Goal: Find contact information: Find contact information

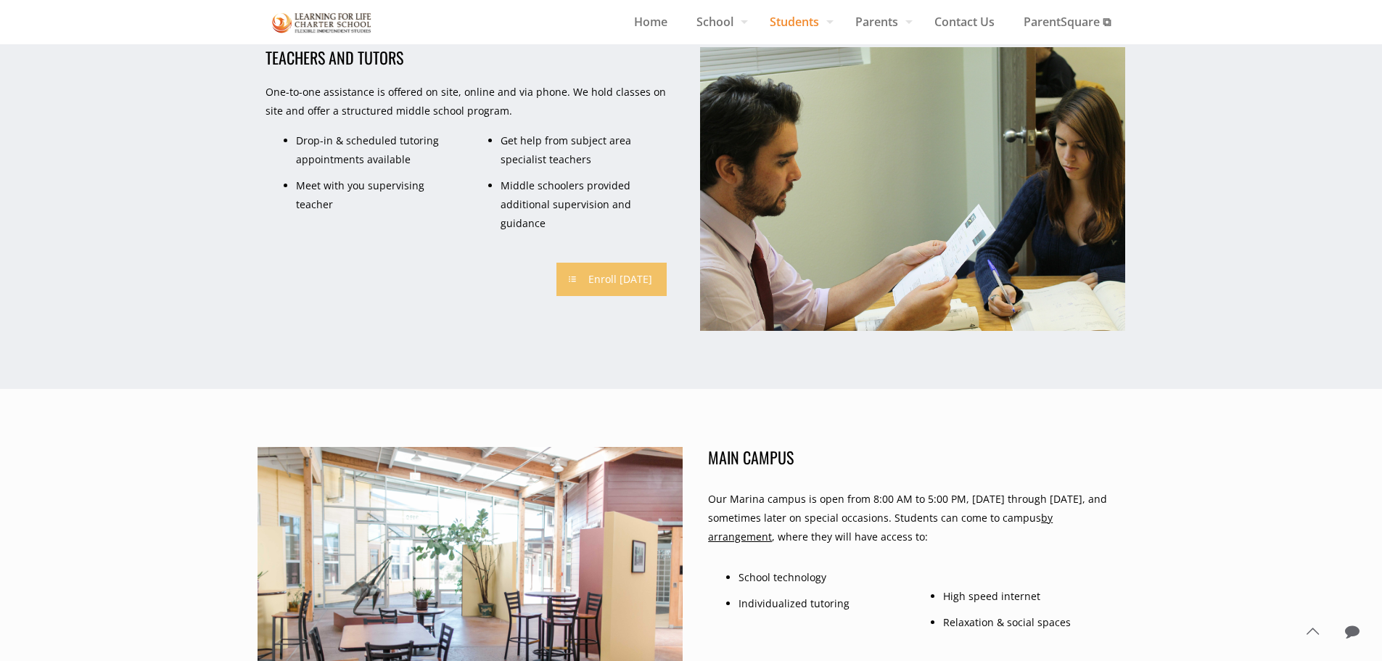
scroll to position [1594, 0]
click at [966, 20] on span "Contact Us" at bounding box center [964, 22] width 89 height 22
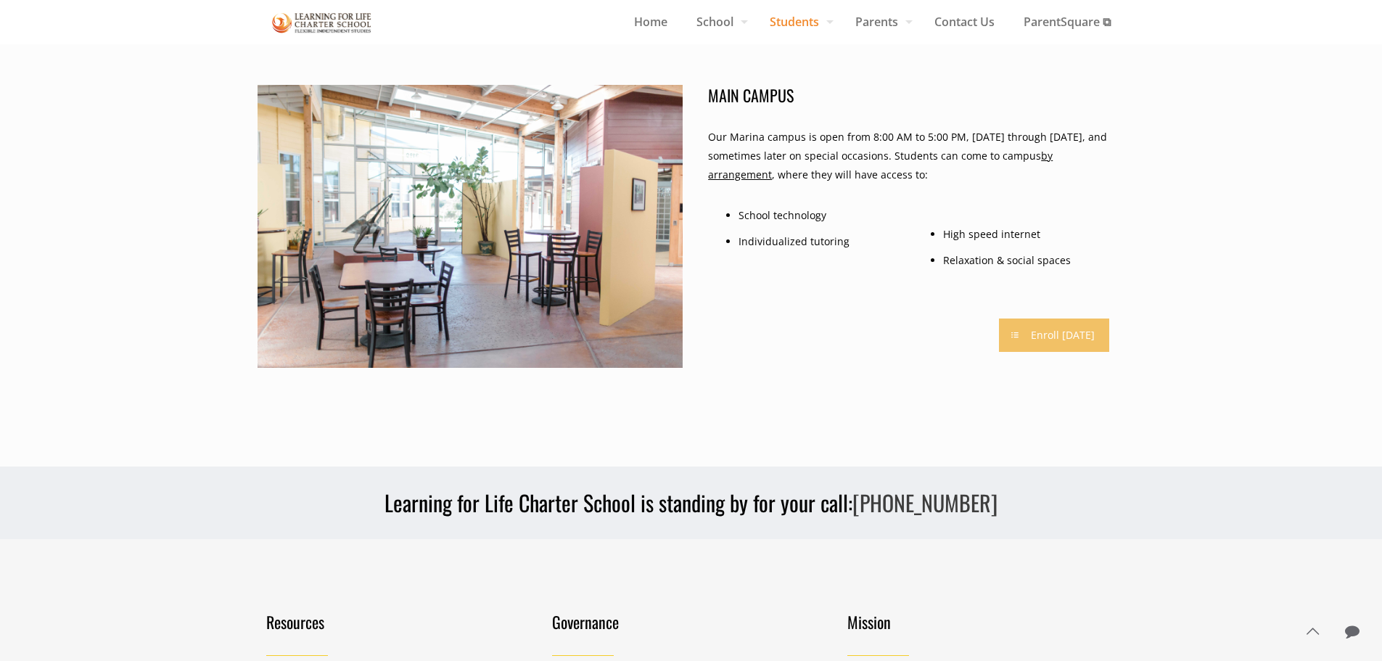
scroll to position [2319, 0]
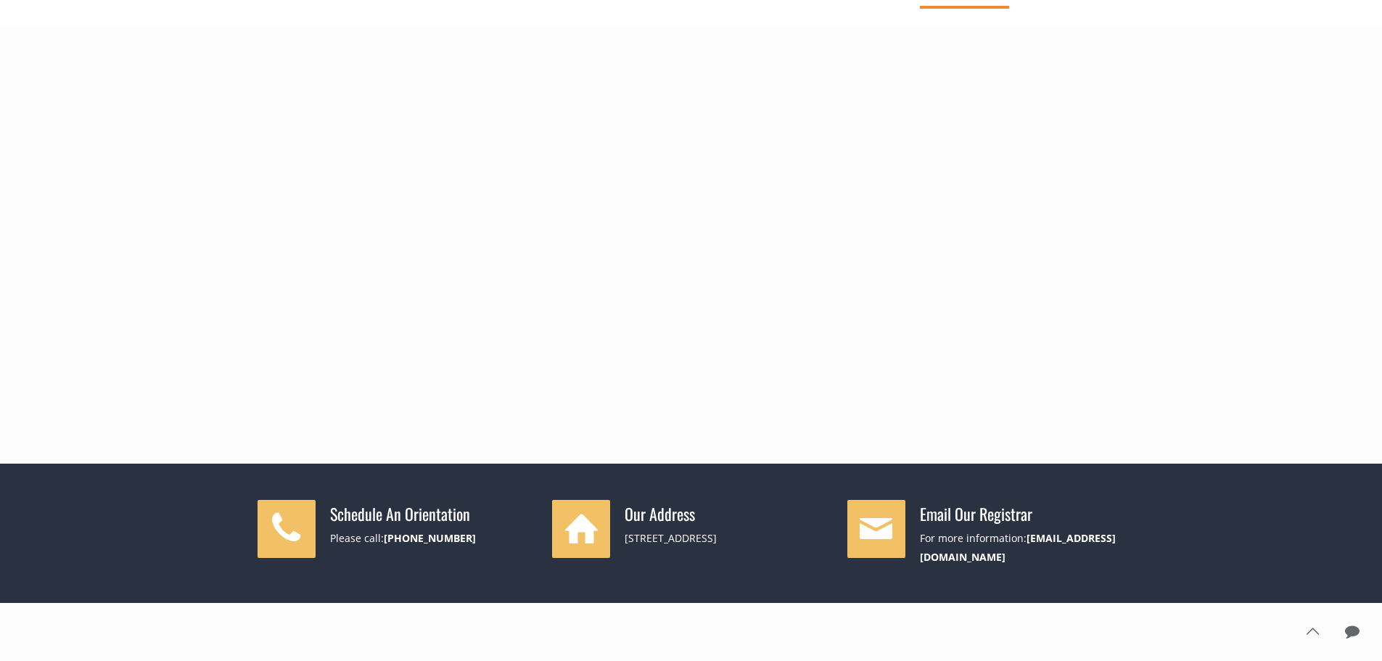
scroll to position [508, 0]
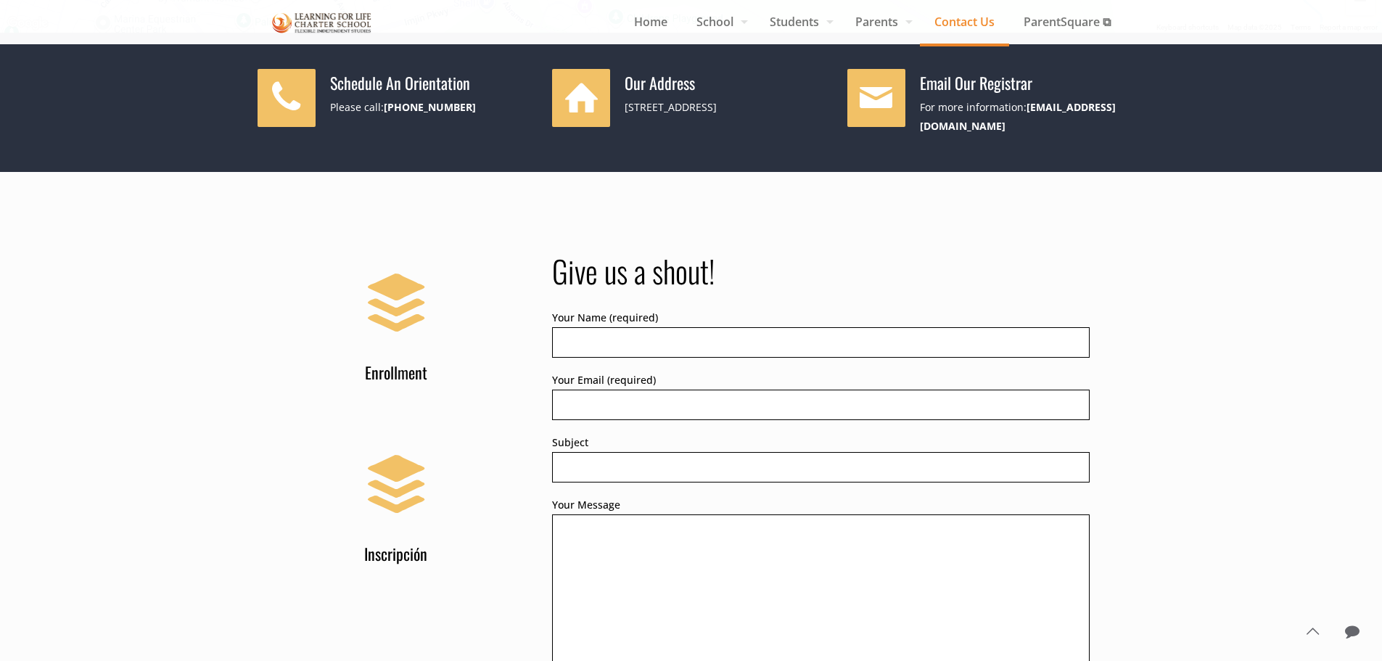
drag, startPoint x: 625, startPoint y: 110, endPoint x: 735, endPoint y: 115, distance: 110.3
click at [735, 115] on div "[STREET_ADDRESS]" at bounding box center [726, 107] width 205 height 19
copy div "[STREET_ADDRESS]"
drag, startPoint x: 822, startPoint y: 106, endPoint x: 796, endPoint y: 111, distance: 26.6
click at [796, 111] on div "[STREET_ADDRESS]" at bounding box center [726, 107] width 205 height 19
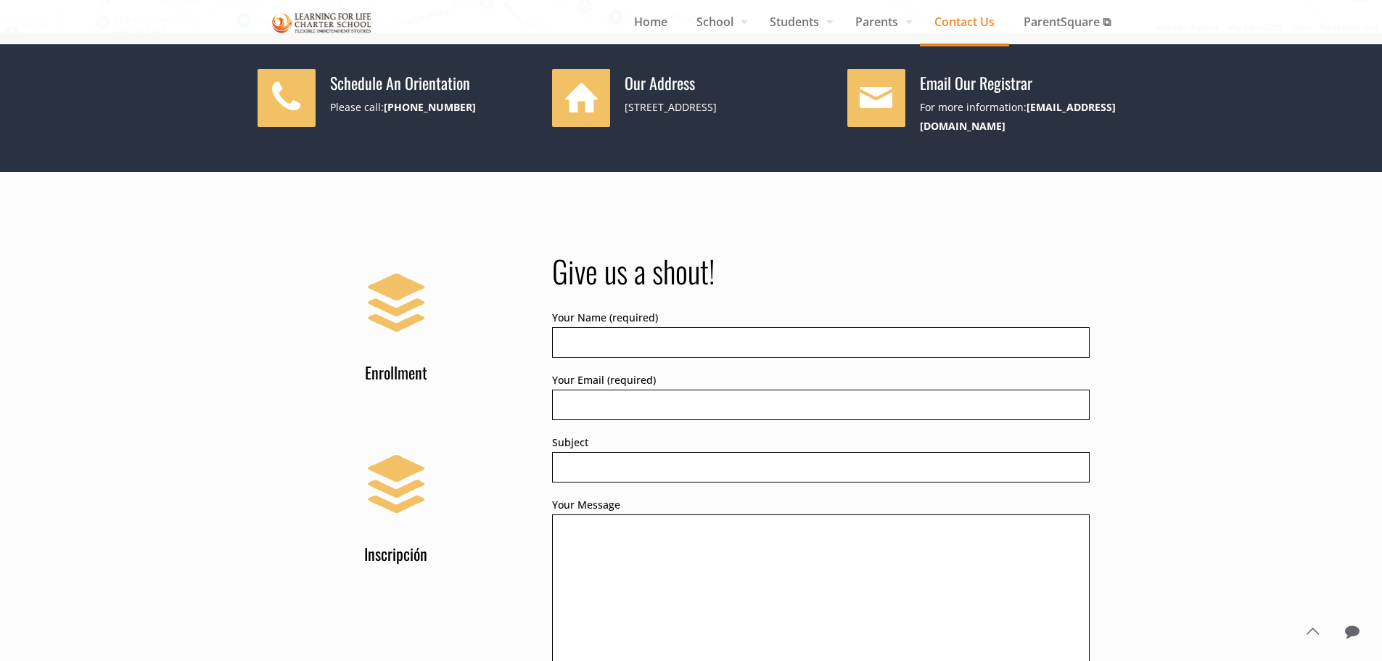
copy div "93933"
drag, startPoint x: 461, startPoint y: 104, endPoint x: 385, endPoint y: 117, distance: 76.5
click at [385, 117] on div "Schedule An Orientation Please call: [PHONE_NUMBER]" at bounding box center [396, 98] width 278 height 58
copy b "[PHONE_NUMBER]"
click at [313, 14] on img at bounding box center [322, 22] width 100 height 25
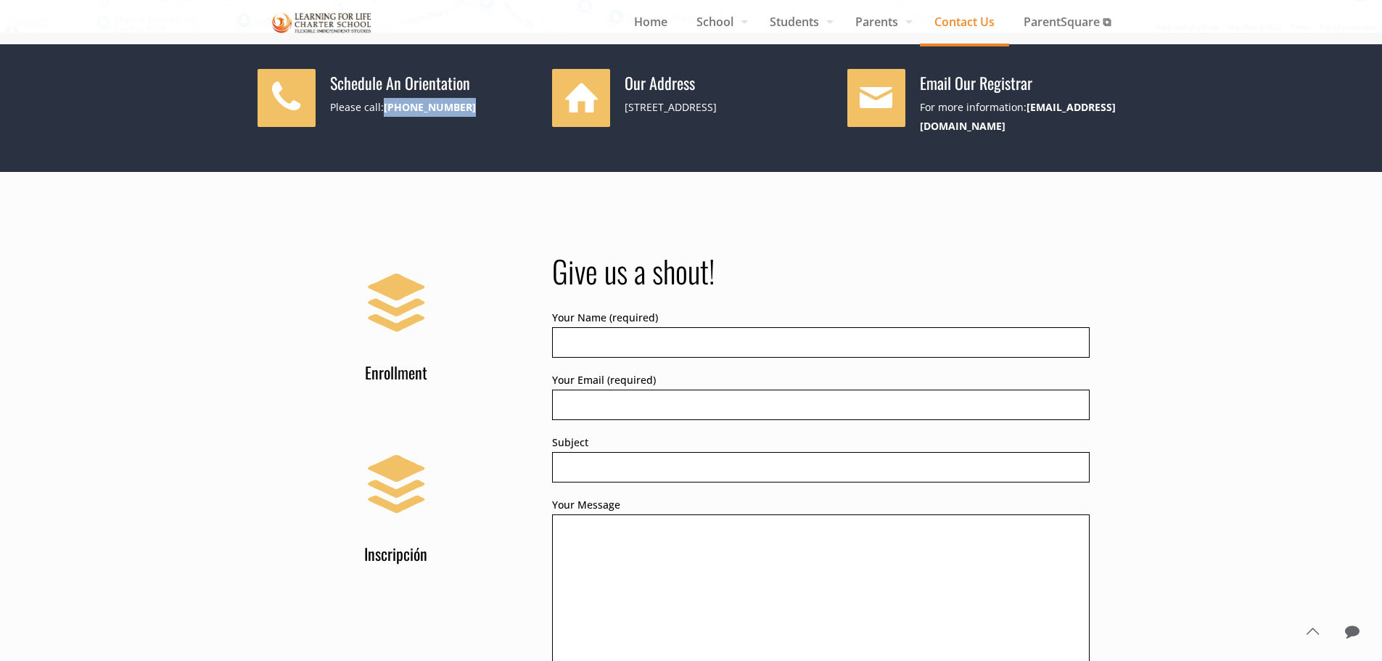
click at [306, 17] on img at bounding box center [322, 22] width 100 height 25
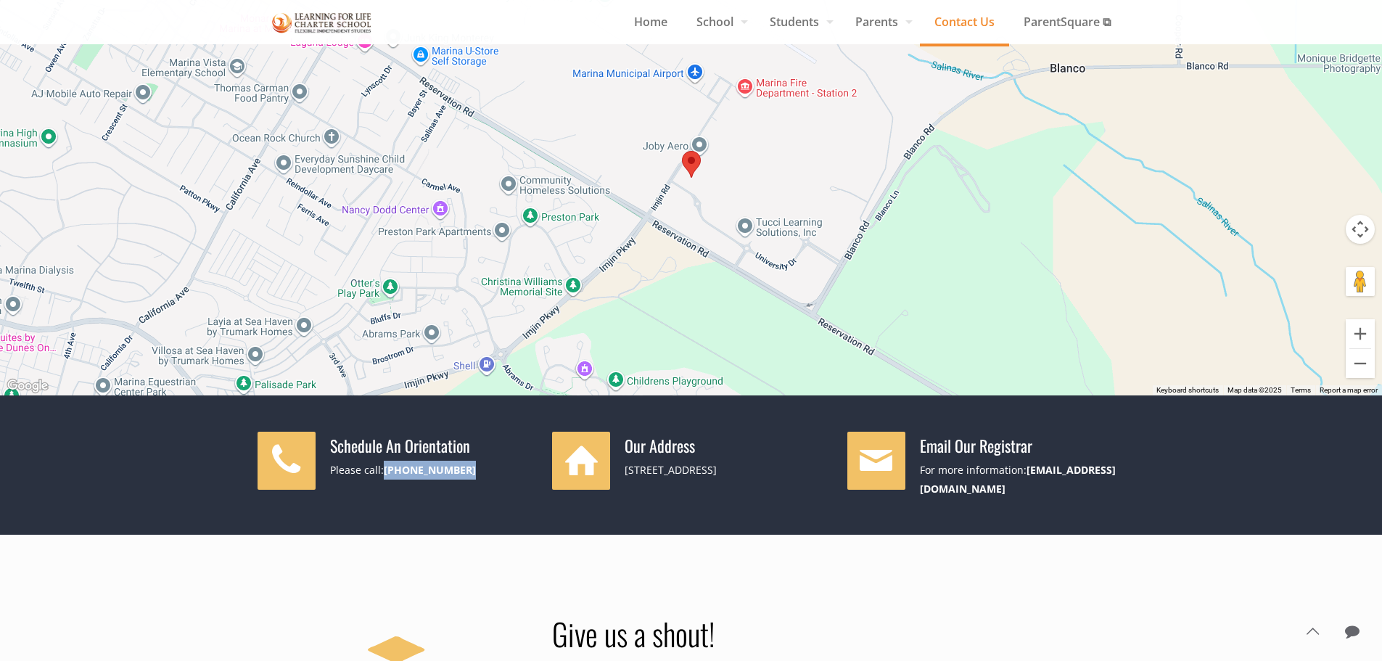
scroll to position [0, 0]
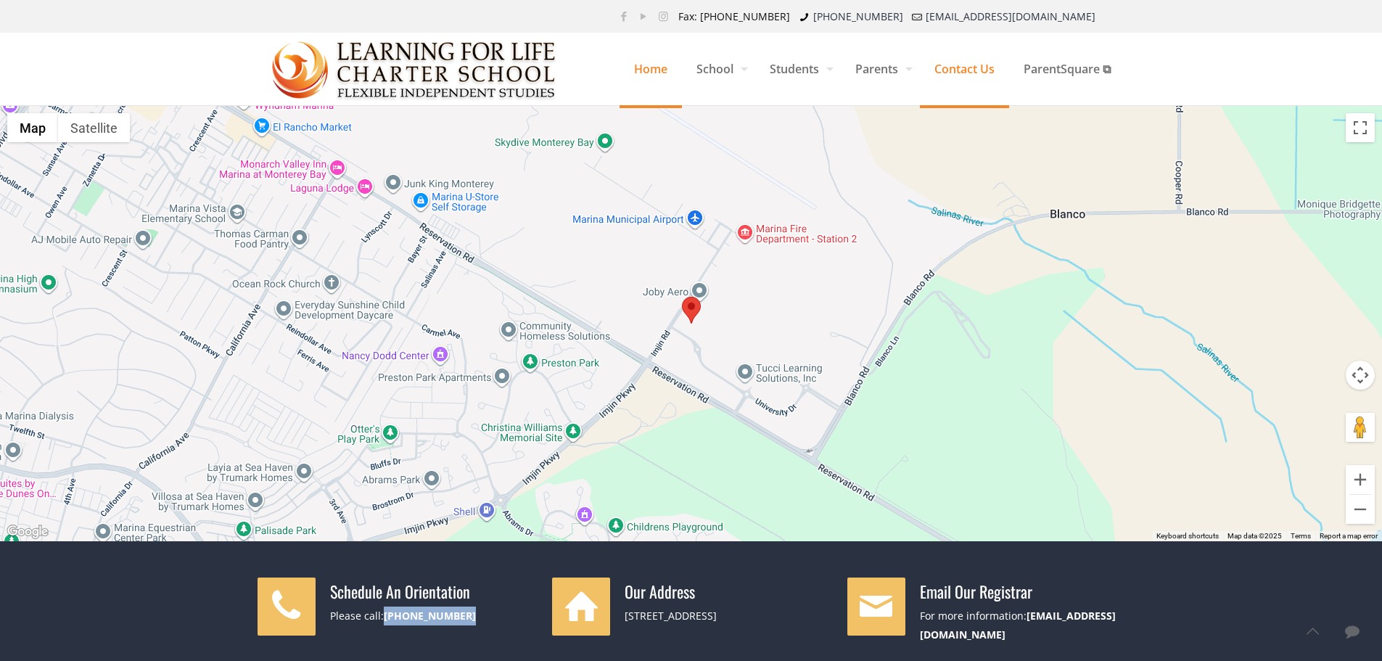
click at [637, 76] on span "Home" at bounding box center [650, 69] width 62 height 44
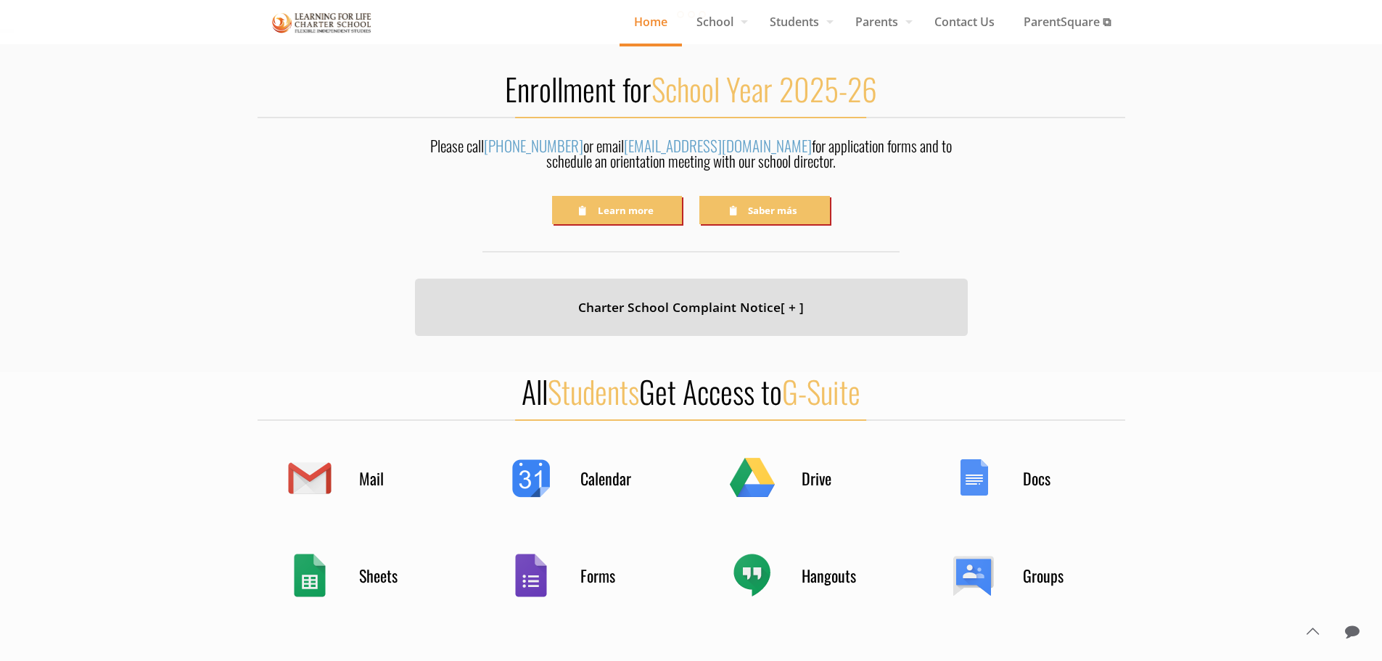
scroll to position [363, 0]
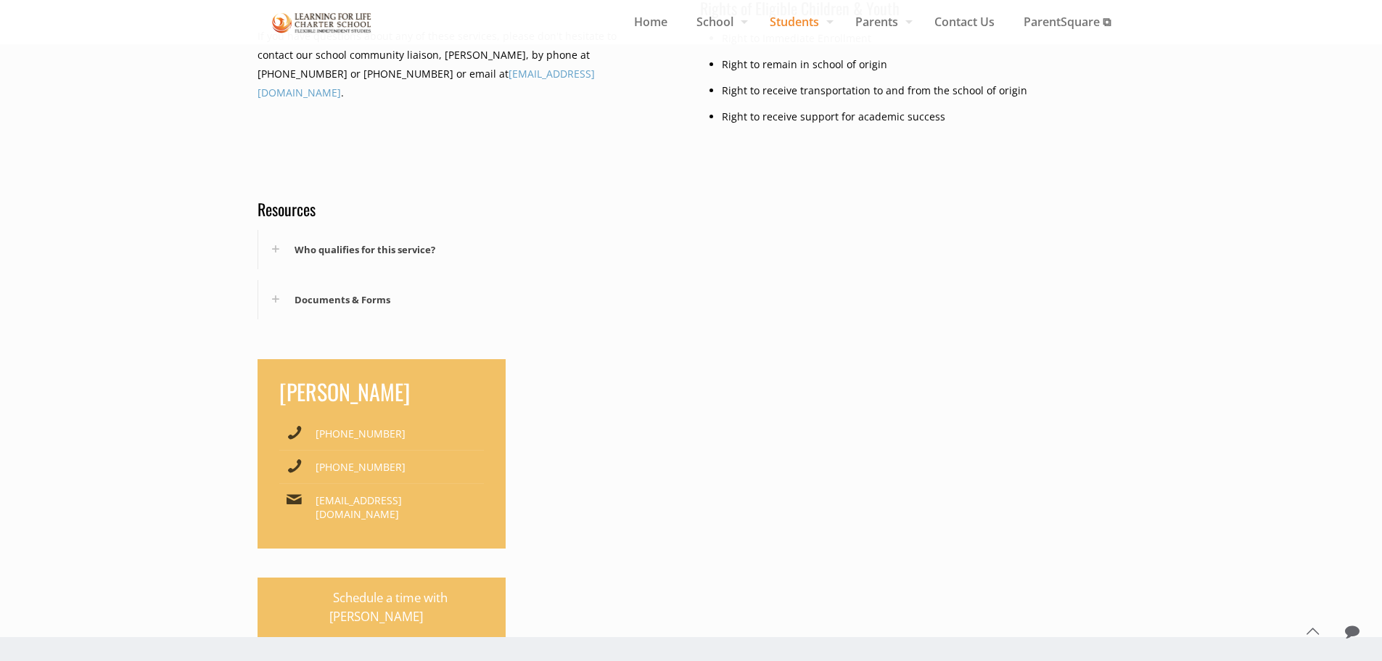
scroll to position [941, 0]
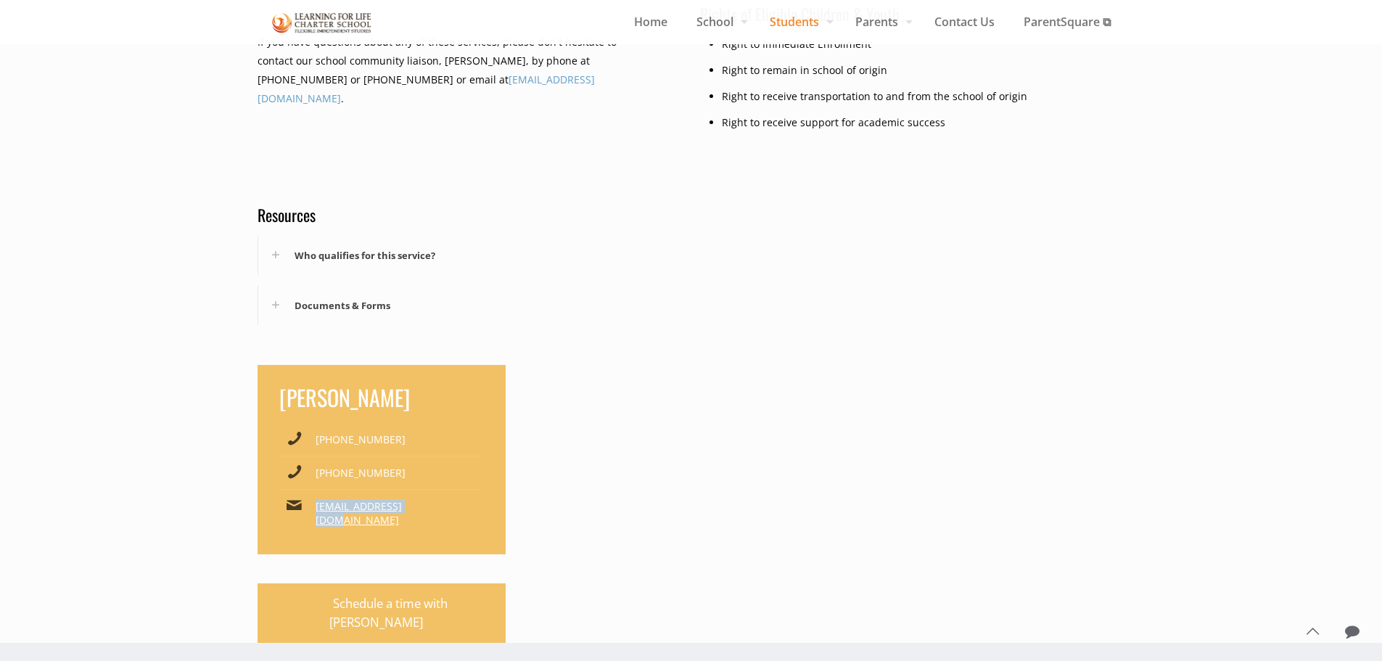
drag, startPoint x: 392, startPoint y: 509, endPoint x: 315, endPoint y: 512, distance: 76.9
click at [317, 511] on p "[EMAIL_ADDRESS][DOMAIN_NAME]" at bounding box center [399, 513] width 168 height 28
copy link "[EMAIL_ADDRESS][DOMAIN_NAME]"
drag, startPoint x: 421, startPoint y: 441, endPoint x: 309, endPoint y: 441, distance: 112.4
click at [309, 441] on li "(831) 582-9820 x116" at bounding box center [381, 439] width 205 height 33
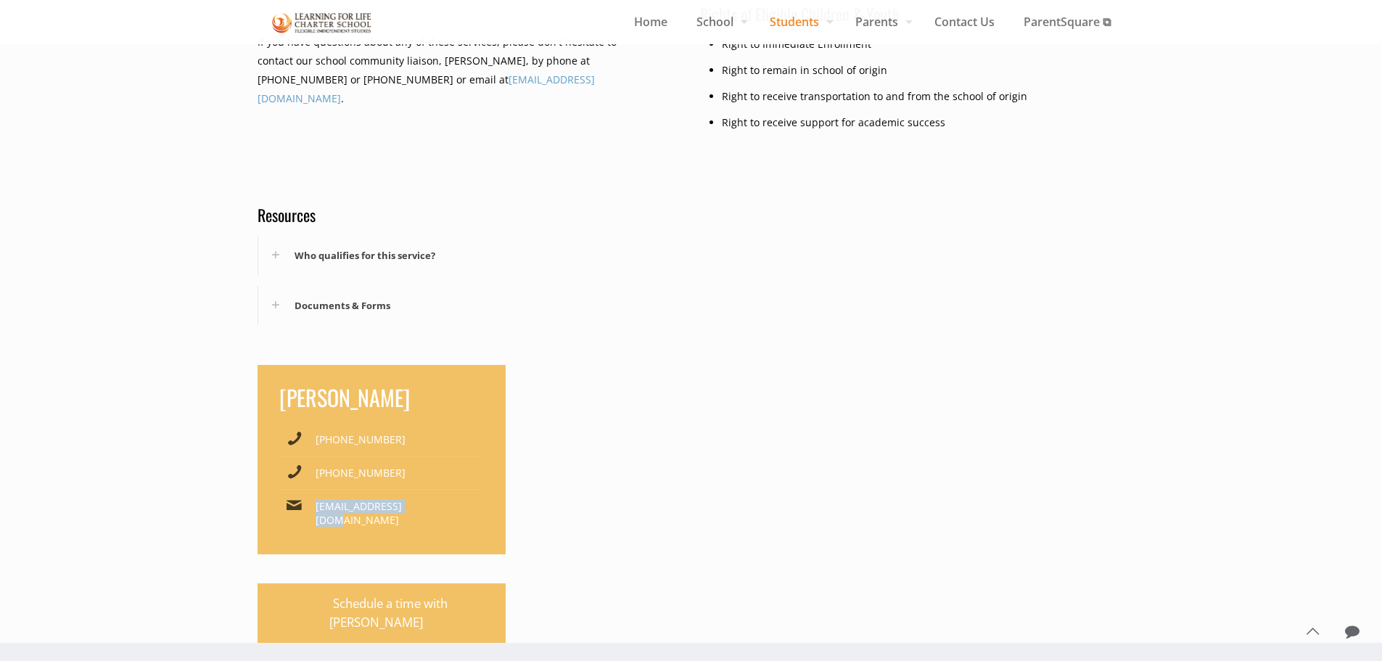
copy link "(831) 582-9820 x116"
